Goal: Check status: Check status

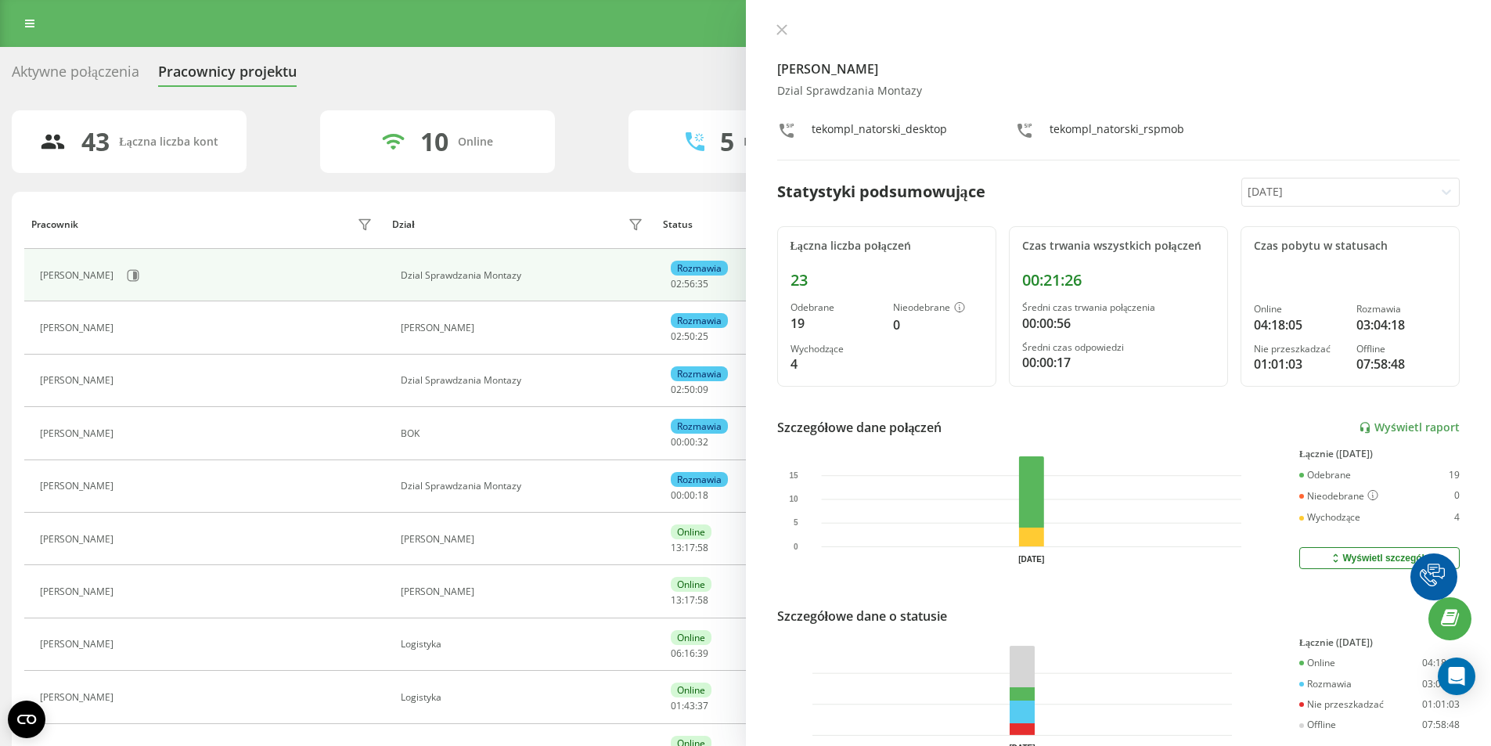
click at [784, 21] on div "[PERSON_NAME] Dzial Sprawdzania Montazy tekompl_natorski_desktop tekompl_nators…" at bounding box center [1119, 373] width 746 height 746
click at [784, 32] on icon at bounding box center [780, 29] width 9 height 9
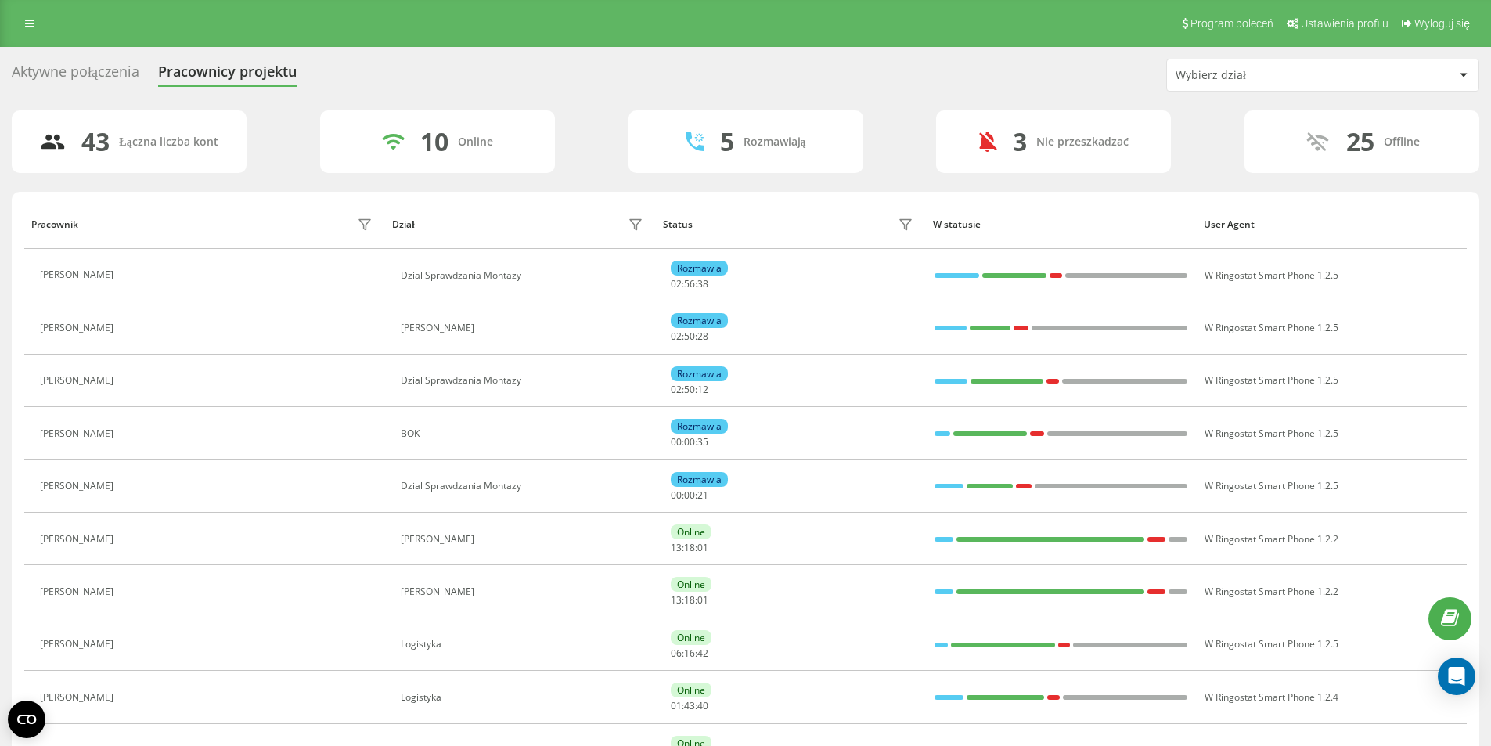
click at [1465, 76] on icon at bounding box center [1463, 75] width 8 height 5
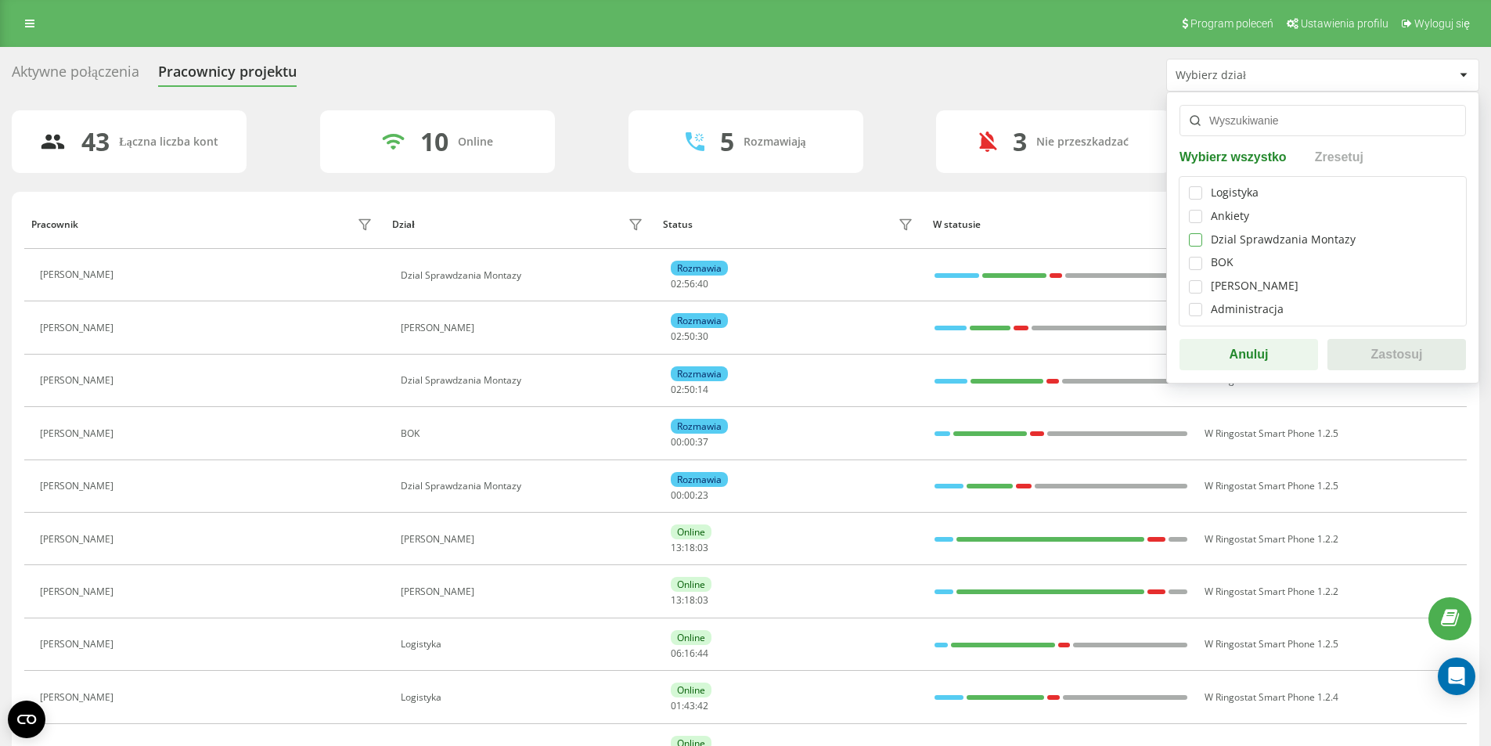
click at [1192, 233] on label at bounding box center [1195, 233] width 13 height 0
checkbox input "true"
click at [1358, 353] on button "Zastosuj" at bounding box center [1396, 354] width 139 height 31
